Goal: Book appointment/travel/reservation

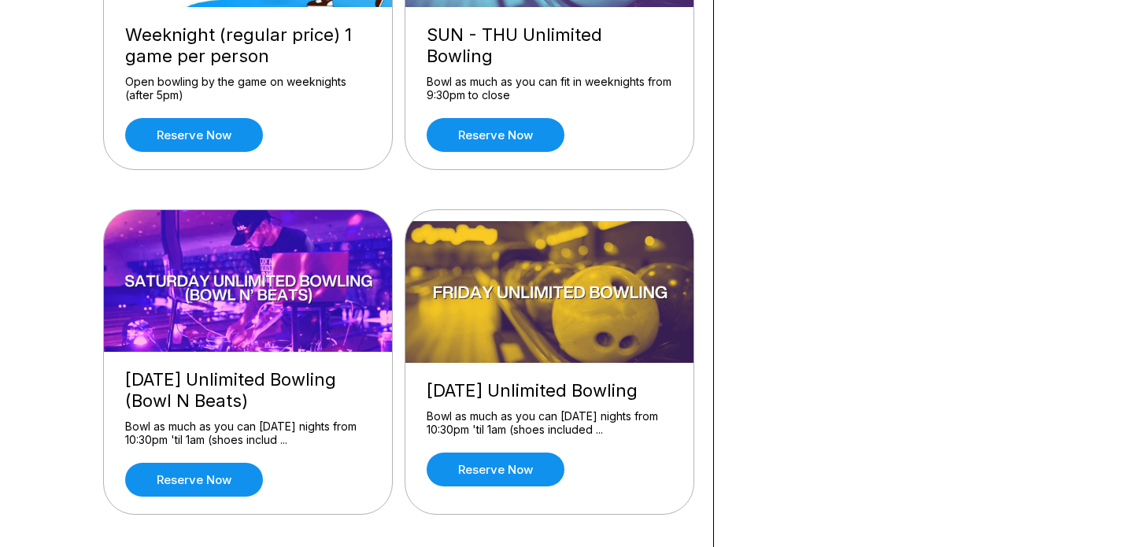
scroll to position [1009, 0]
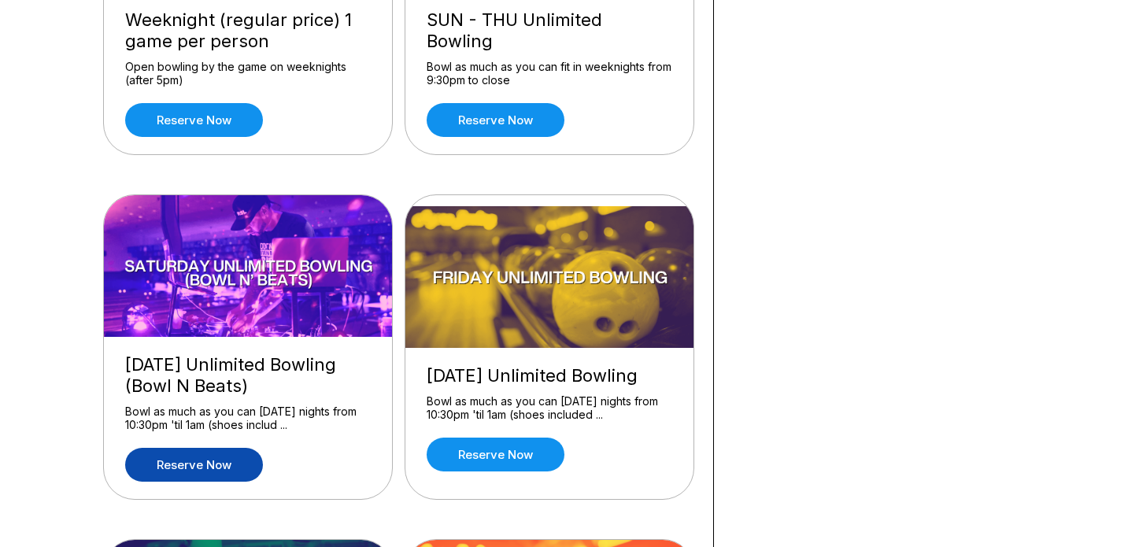
click at [232, 469] on link "Reserve now" at bounding box center [194, 465] width 138 height 34
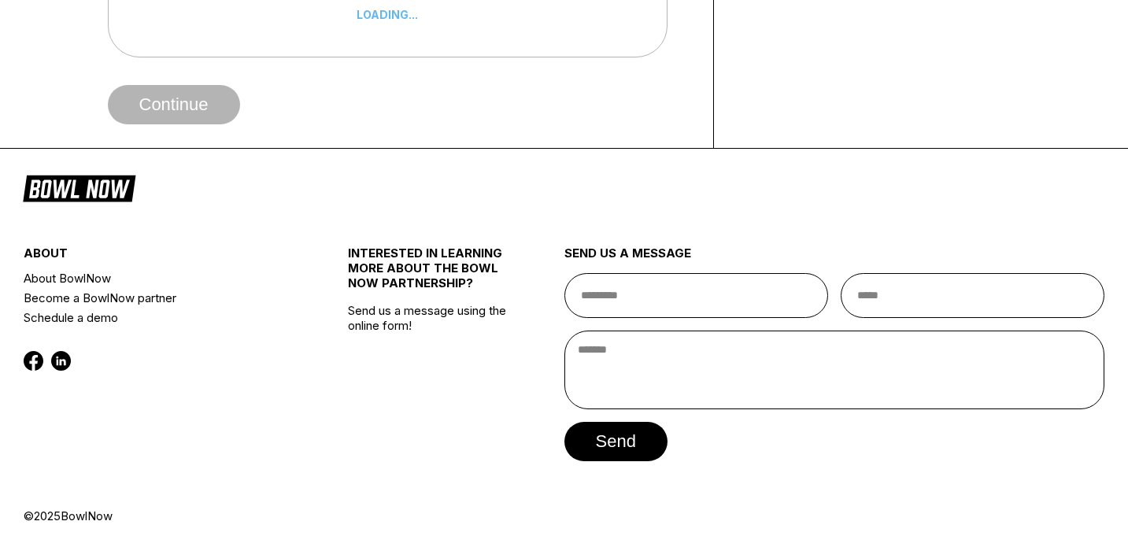
scroll to position [0, 0]
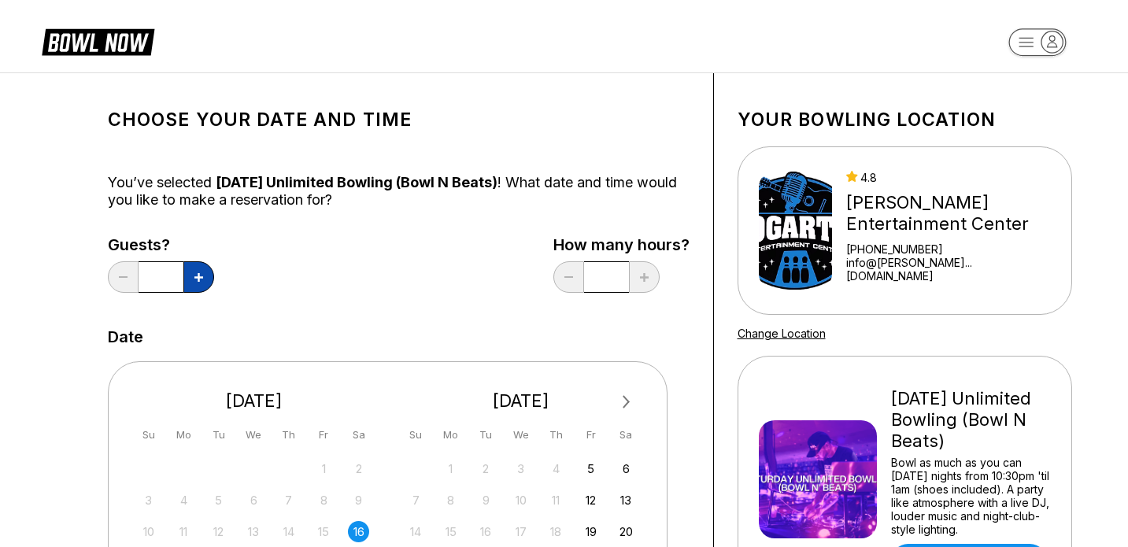
click at [196, 283] on button at bounding box center [198, 276] width 31 height 31
type input "*"
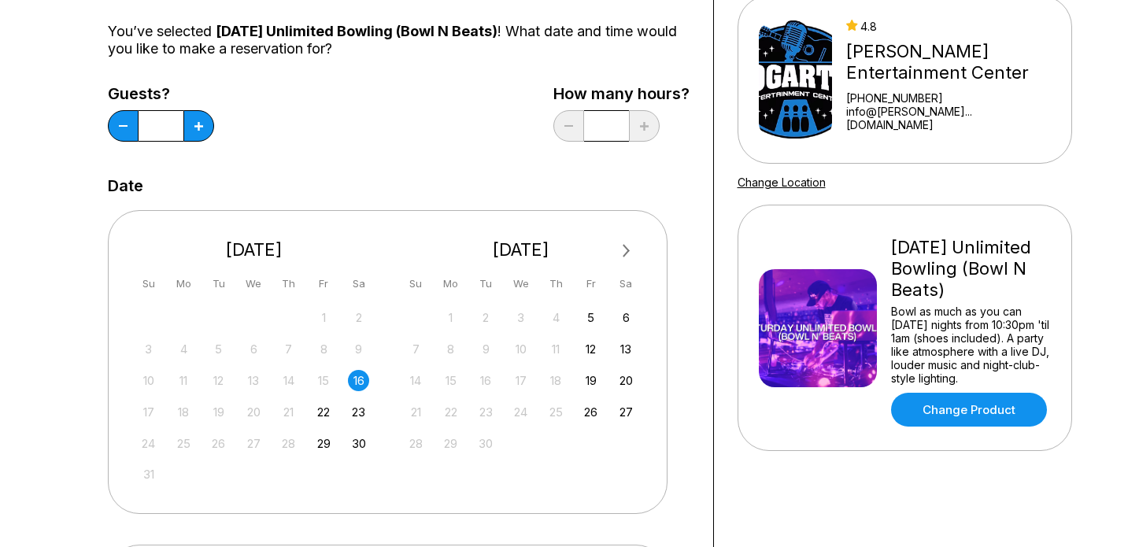
scroll to position [109, 0]
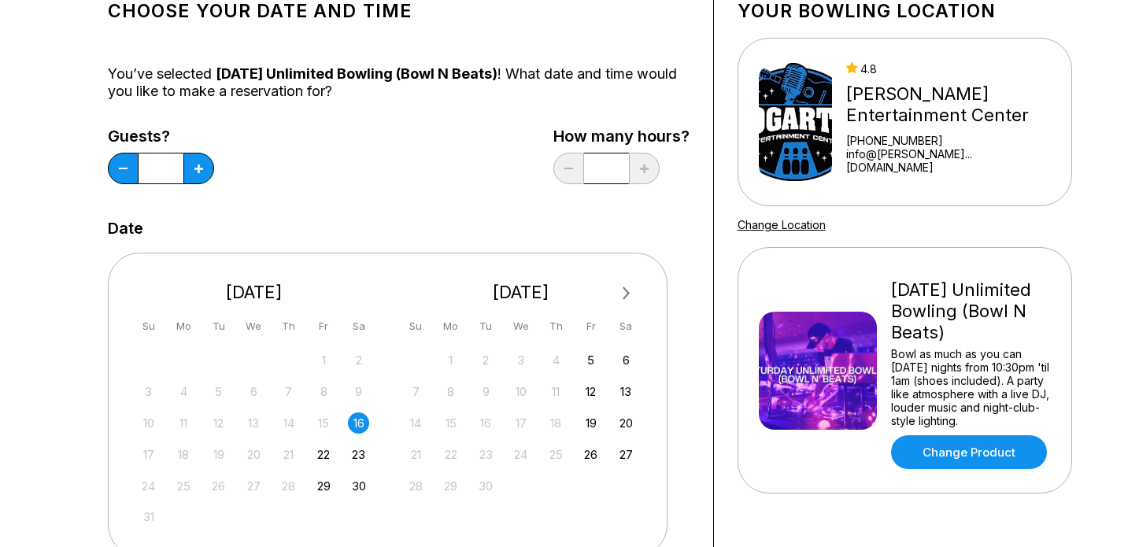
click at [183, 168] on input "*" at bounding box center [160, 168] width 45 height 31
click at [533, 238] on div "Next Month August 2025 Su Mo Tu We Th Fr Sa 27 28 29 30 31 1 2 3 4 5 6 7 8 9 10…" at bounding box center [398, 398] width 581 height 322
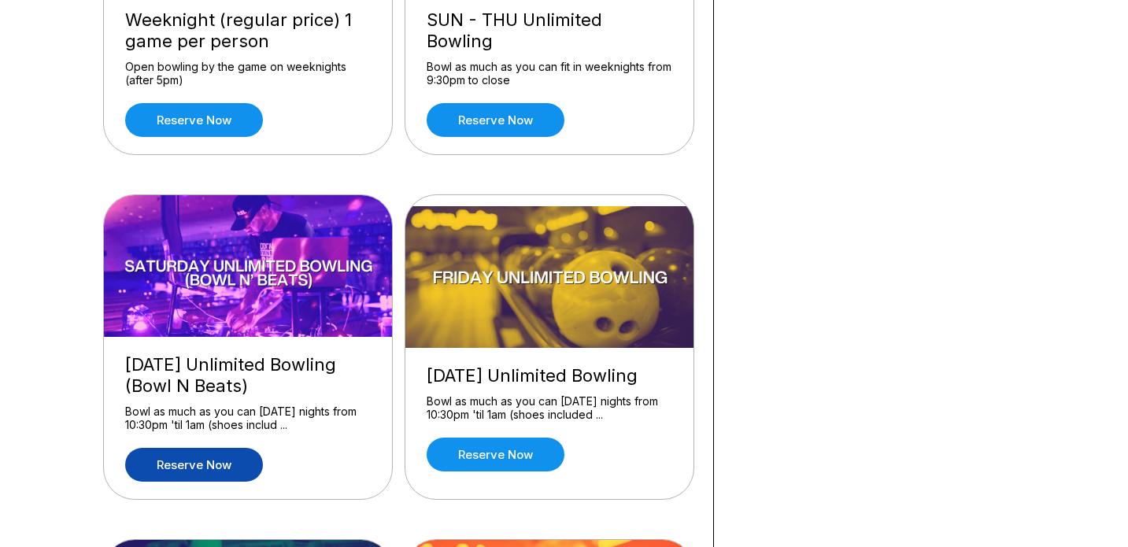
scroll to position [0, 0]
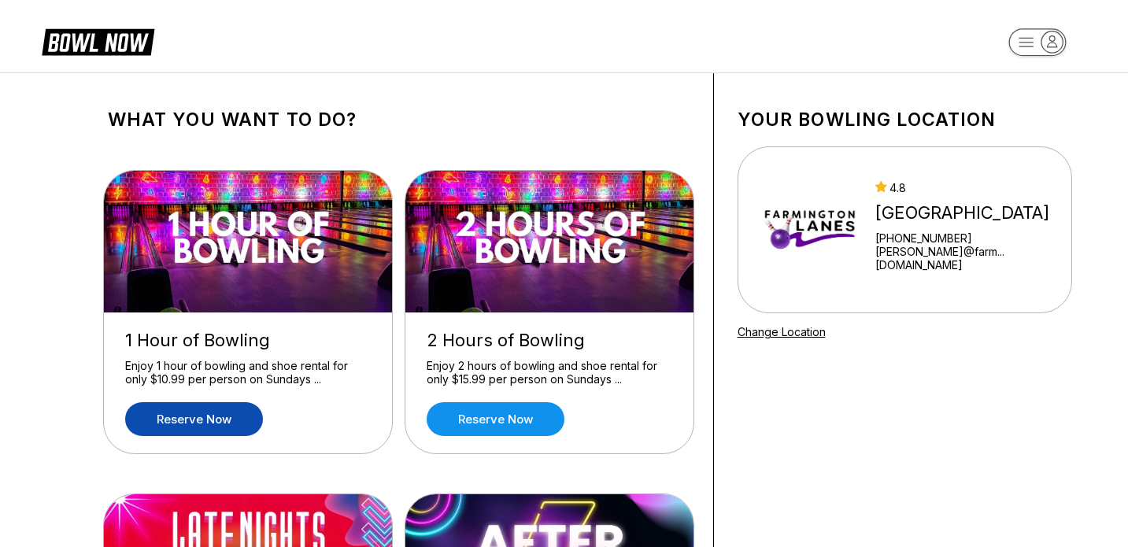
click at [256, 415] on link "Reserve now" at bounding box center [194, 419] width 138 height 34
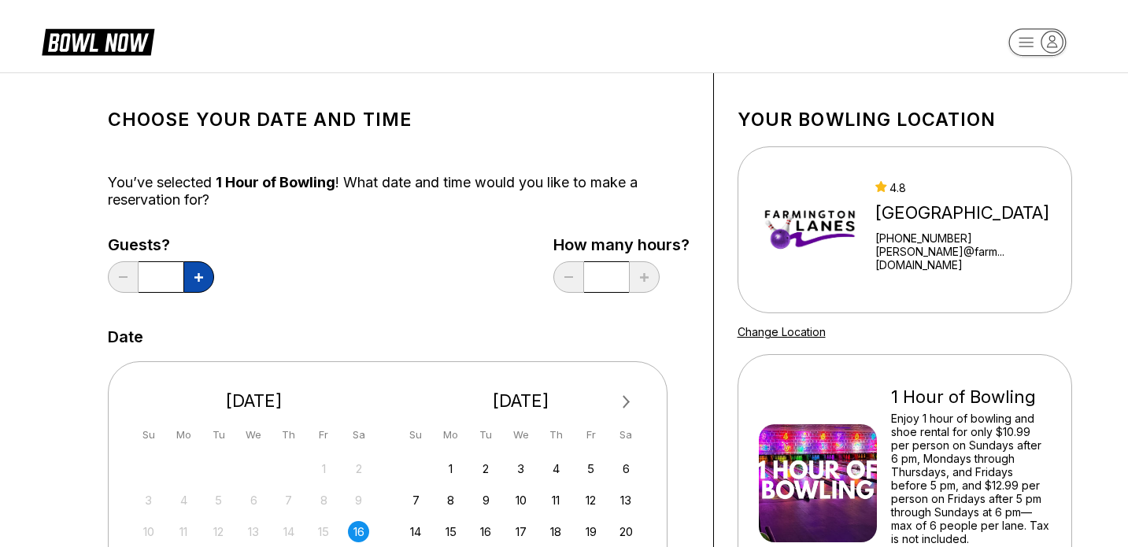
click at [198, 272] on button at bounding box center [198, 276] width 31 height 31
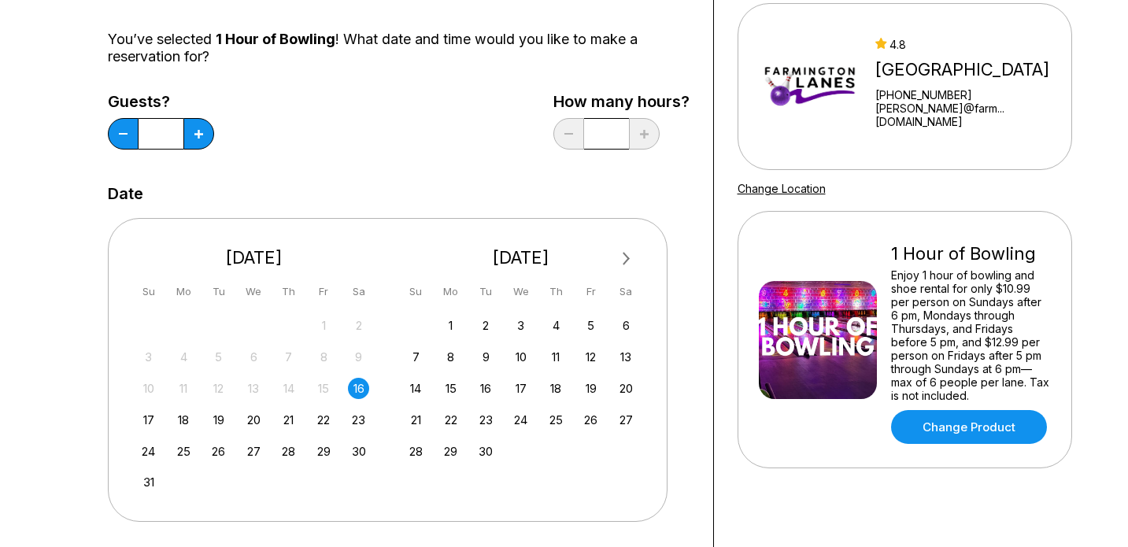
scroll to position [85, 0]
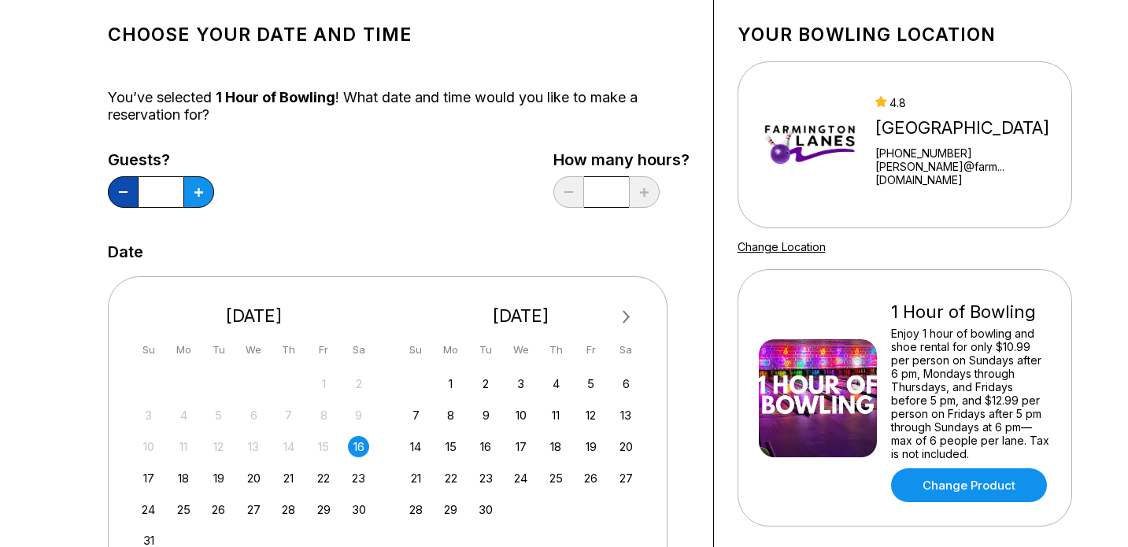
click at [118, 188] on button at bounding box center [123, 191] width 31 height 31
click at [119, 188] on button at bounding box center [123, 191] width 31 height 31
type input "*"
click at [355, 445] on div "16" at bounding box center [358, 446] width 21 height 21
click at [150, 478] on div "17" at bounding box center [148, 477] width 21 height 21
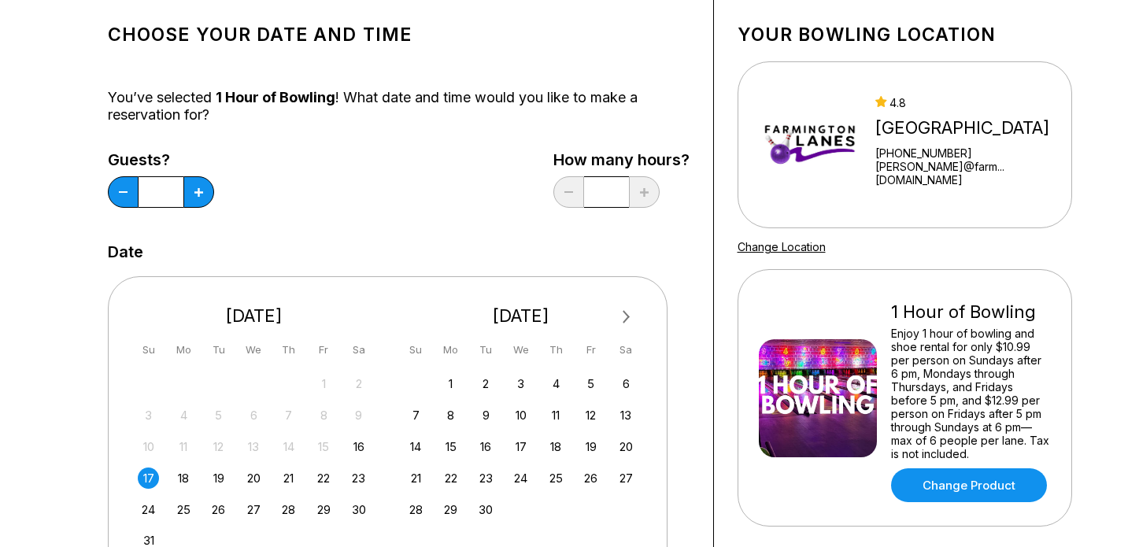
click at [183, 194] on input "*" at bounding box center [160, 191] width 45 height 31
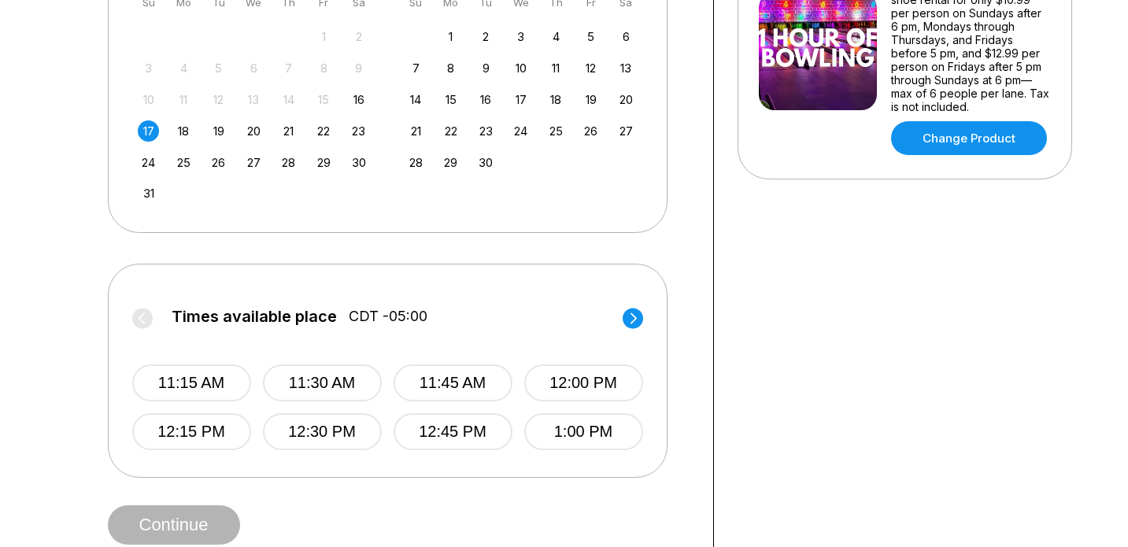
scroll to position [302, 0]
